Goal: Navigation & Orientation: Understand site structure

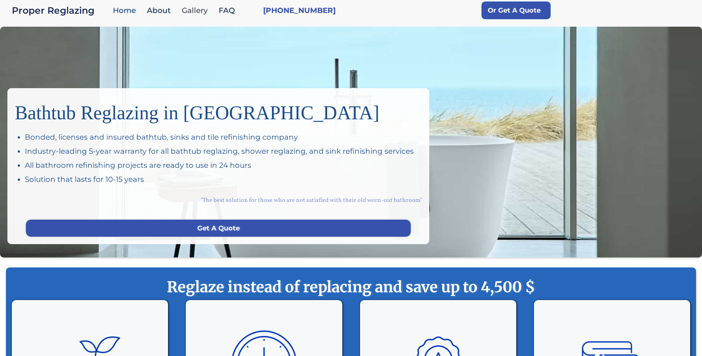
click at [188, 12] on link "Gallery" at bounding box center [196, 11] width 37 height 16
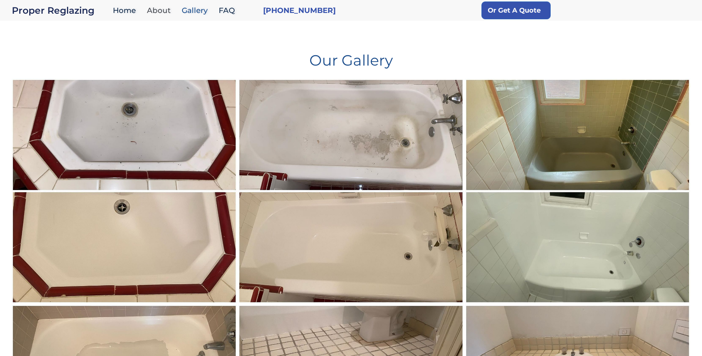
click at [164, 10] on link "About" at bounding box center [160, 11] width 35 height 16
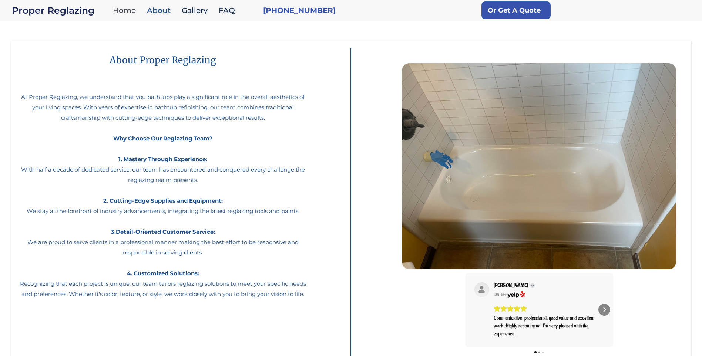
click at [133, 10] on link "Home" at bounding box center [126, 11] width 34 height 16
